Goal: Complete application form

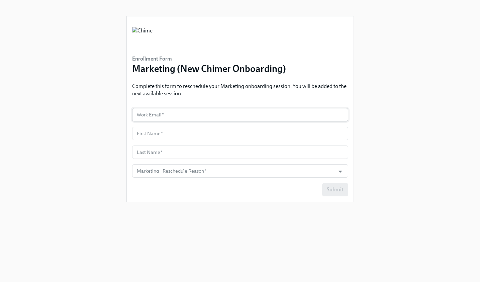
click at [204, 116] on input "text" at bounding box center [240, 114] width 216 height 13
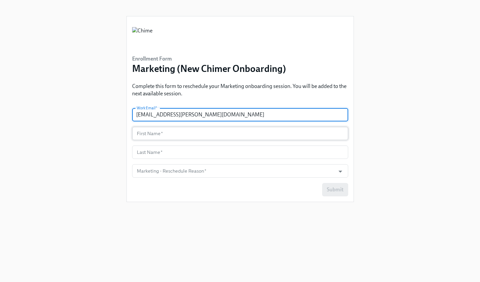
type input "[EMAIL_ADDRESS][PERSON_NAME][DOMAIN_NAME]"
click at [195, 133] on input "text" at bounding box center [240, 133] width 216 height 13
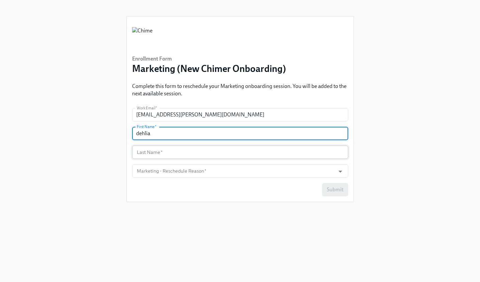
type input "dehlia"
click at [195, 156] on input "text" at bounding box center [240, 151] width 216 height 13
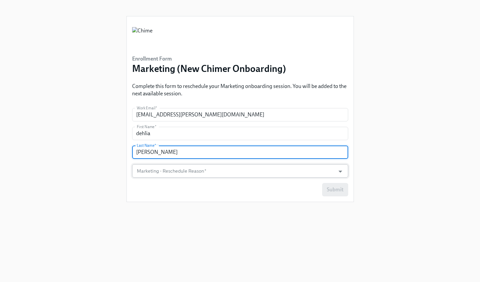
type input "[PERSON_NAME]"
click at [229, 171] on input "Marketing - Reschedule Reason   *" at bounding box center [233, 170] width 197 height 13
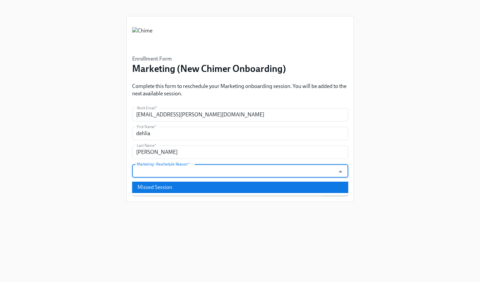
click at [195, 186] on li "Missed Session" at bounding box center [240, 187] width 216 height 11
type input "Missed Session"
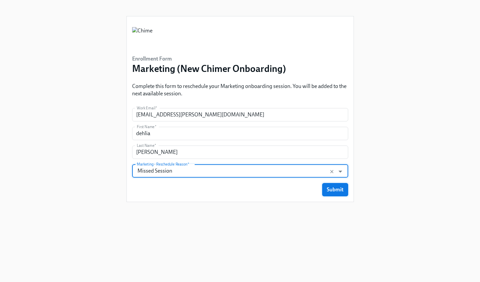
click at [331, 192] on span "Submit" at bounding box center [335, 189] width 17 height 7
